Goal: Information Seeking & Learning: Find specific fact

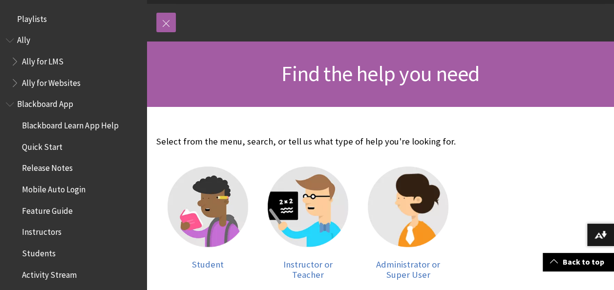
scroll to position [147, 0]
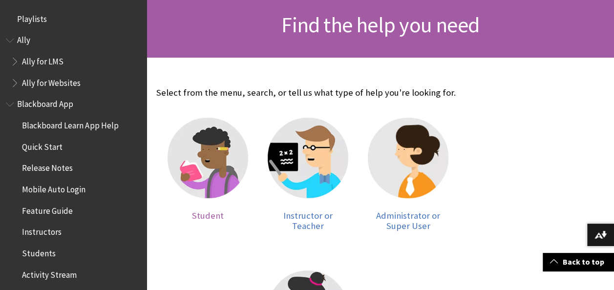
click at [208, 188] on img at bounding box center [208, 158] width 81 height 81
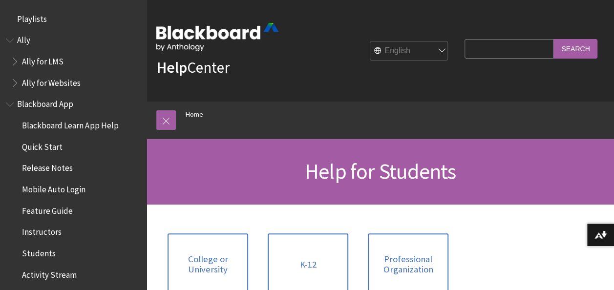
click at [470, 49] on input "Search Query" at bounding box center [509, 48] width 89 height 19
type input "my username"
click at [577, 46] on input "Search" at bounding box center [576, 48] width 44 height 19
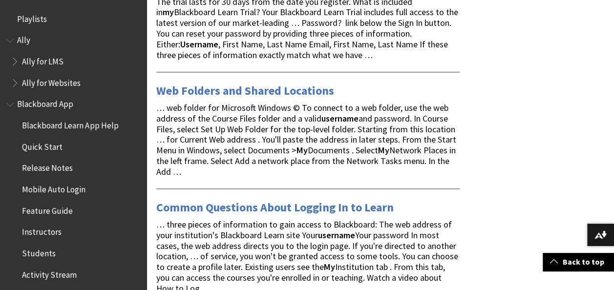
scroll to position [586, 0]
